Goal: Navigation & Orientation: Find specific page/section

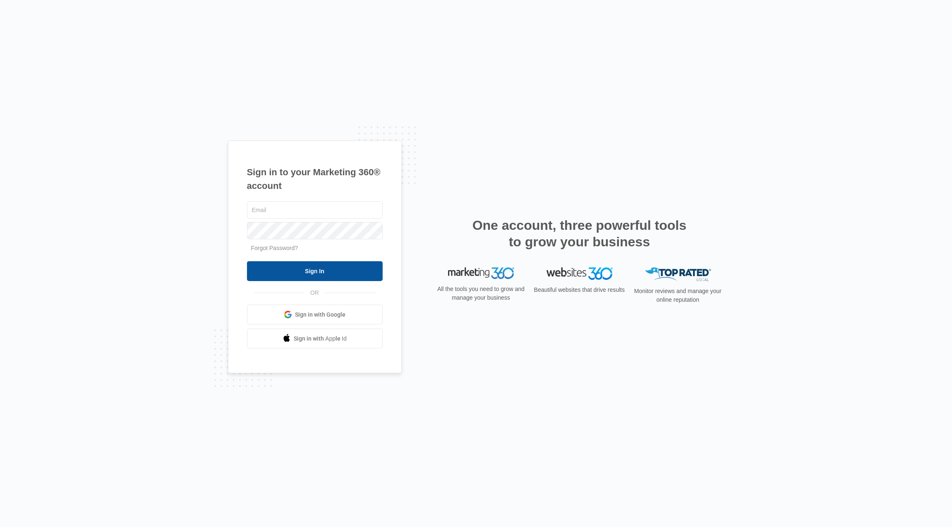
type input "[PERSON_NAME][EMAIL_ADDRESS][DOMAIN_NAME]"
click at [298, 278] on input "Sign In" at bounding box center [315, 271] width 136 height 20
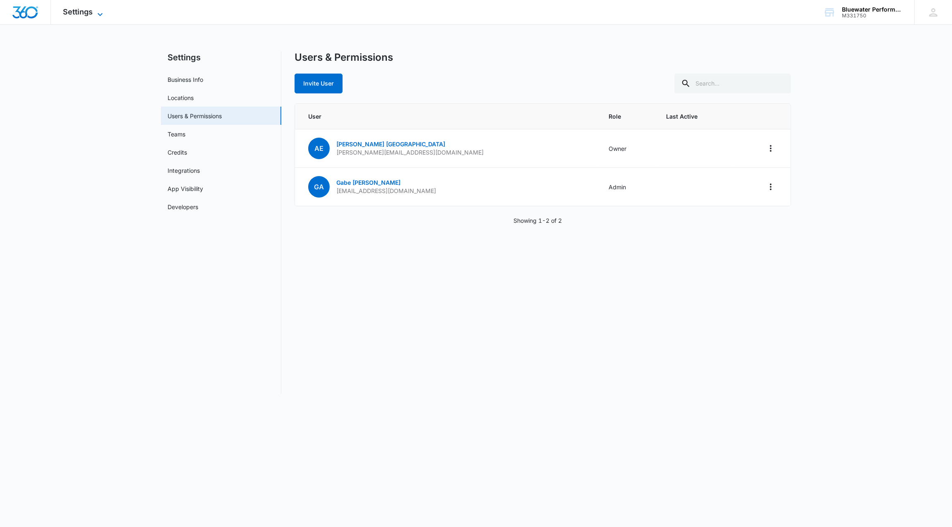
click at [102, 14] on icon at bounding box center [100, 15] width 10 height 10
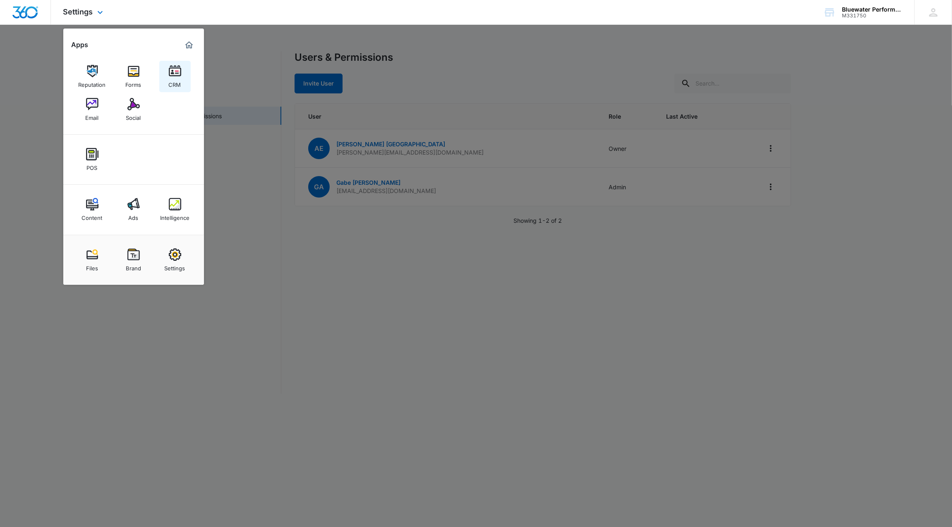
click at [174, 73] on img at bounding box center [175, 71] width 12 height 12
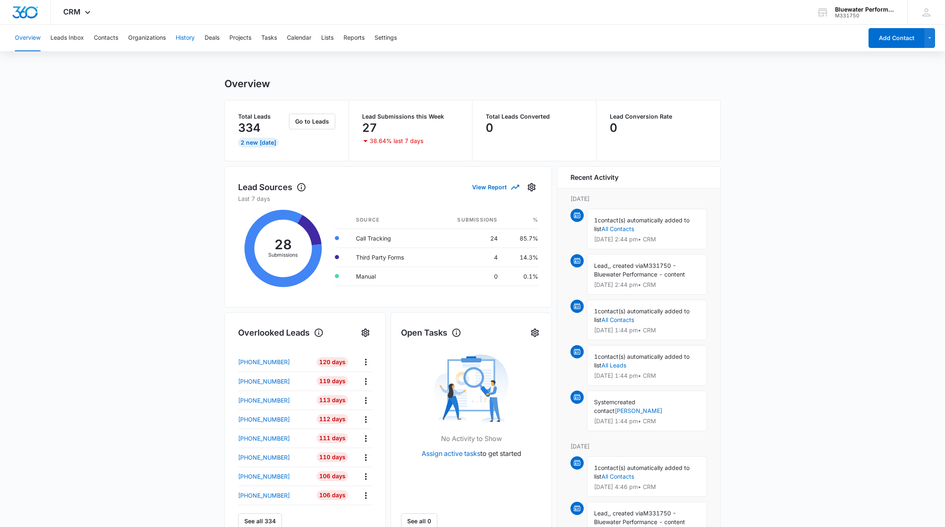
click at [185, 35] on button "History" at bounding box center [185, 38] width 19 height 26
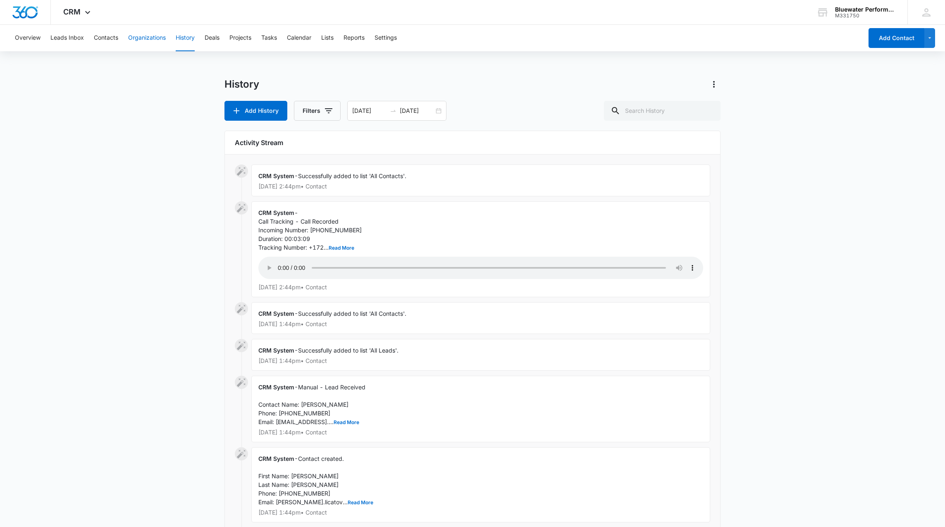
click at [160, 41] on button "Organizations" at bounding box center [147, 38] width 38 height 26
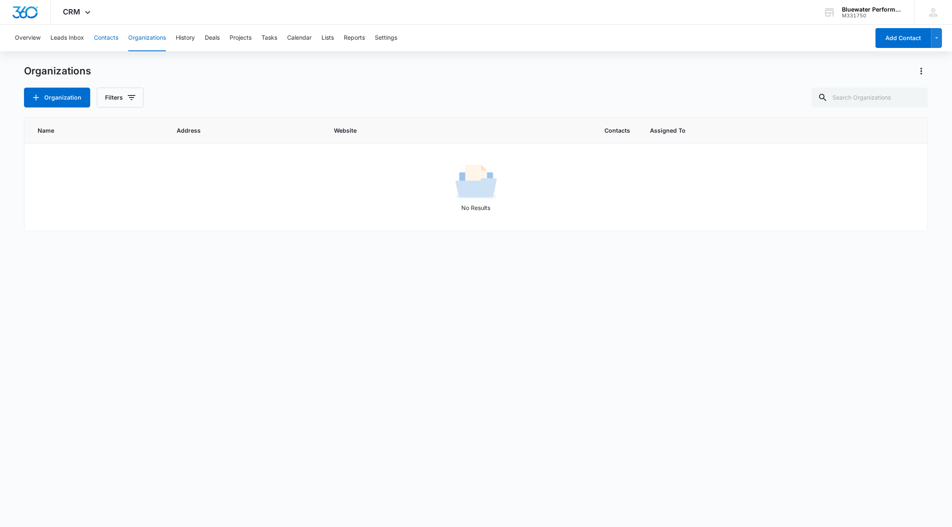
click at [117, 41] on button "Contacts" at bounding box center [106, 38] width 24 height 26
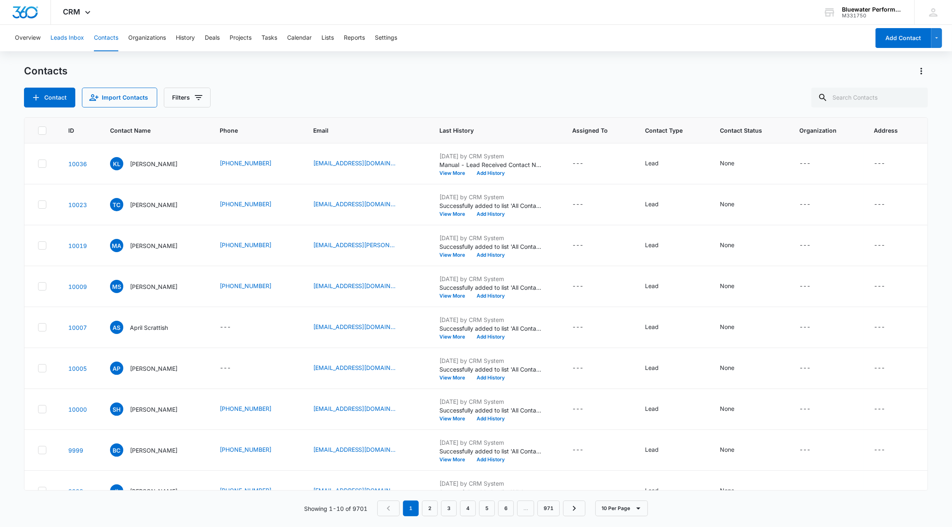
click at [68, 39] on button "Leads Inbox" at bounding box center [66, 38] width 33 height 26
